Goal: Book appointment/travel/reservation

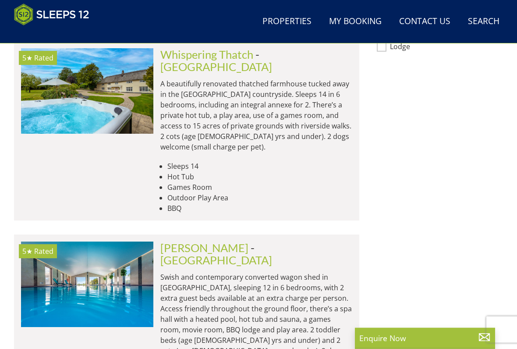
scroll to position [832, 0]
click at [130, 241] on img at bounding box center [87, 283] width 132 height 85
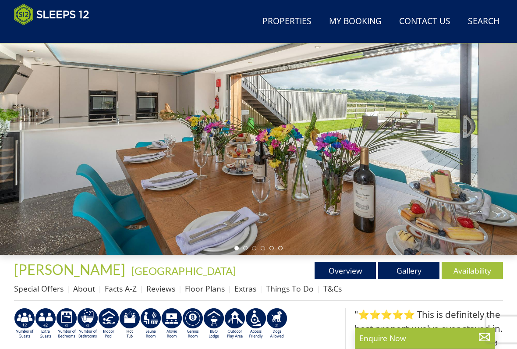
scroll to position [188, 0]
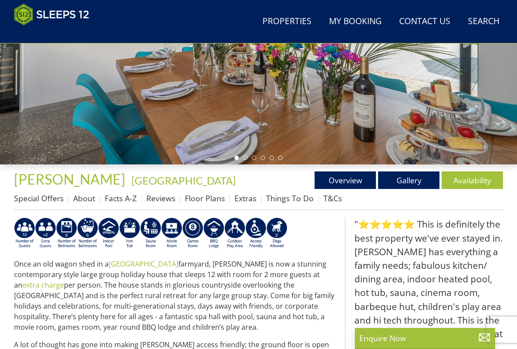
click at [167, 201] on link "Reviews" at bounding box center [160, 198] width 29 height 11
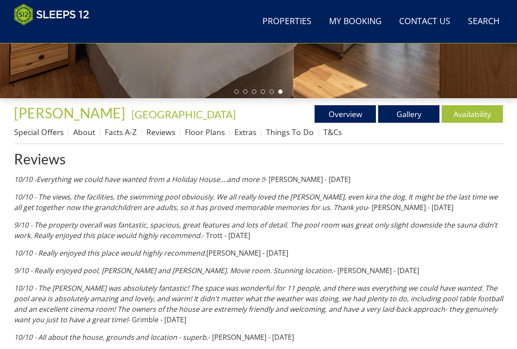
scroll to position [254, 0]
click at [413, 112] on link "Gallery" at bounding box center [408, 114] width 61 height 18
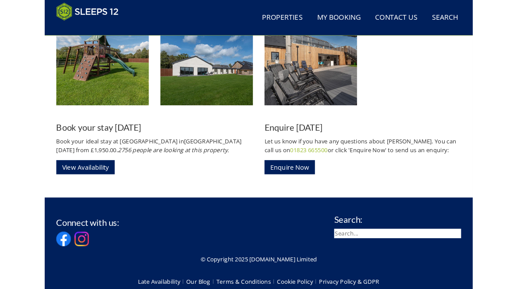
scroll to position [1269, 0]
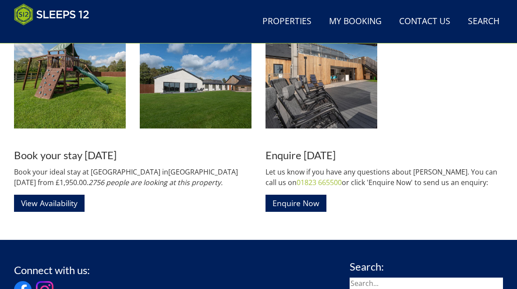
click at [51, 206] on link "View Availability" at bounding box center [49, 203] width 71 height 17
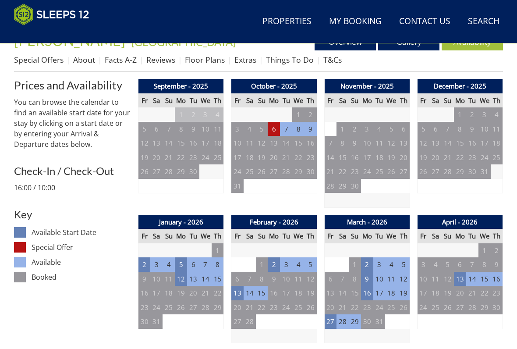
scroll to position [328, 0]
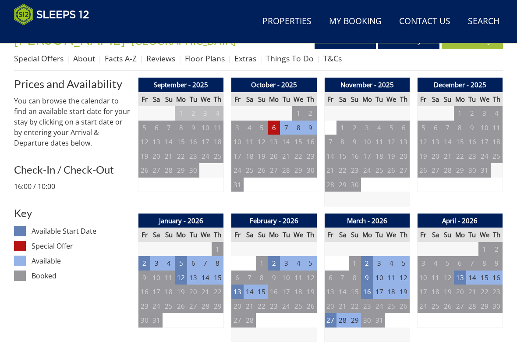
click at [280, 128] on td "6" at bounding box center [274, 128] width 12 height 14
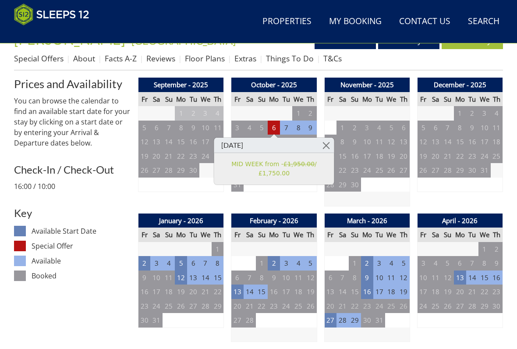
click at [332, 141] on link at bounding box center [326, 145] width 15 height 15
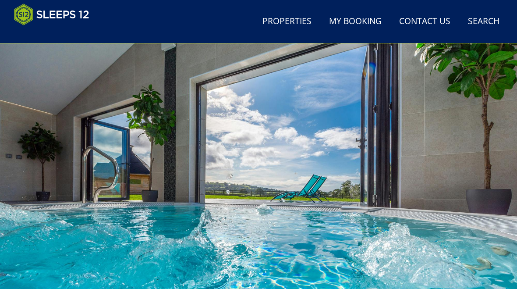
scroll to position [0, 0]
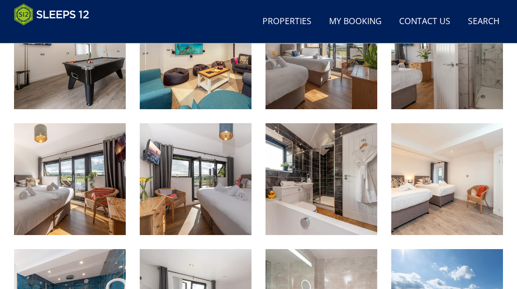
scroll to position [785, 0]
